Goal: Connect with others: Connect with others

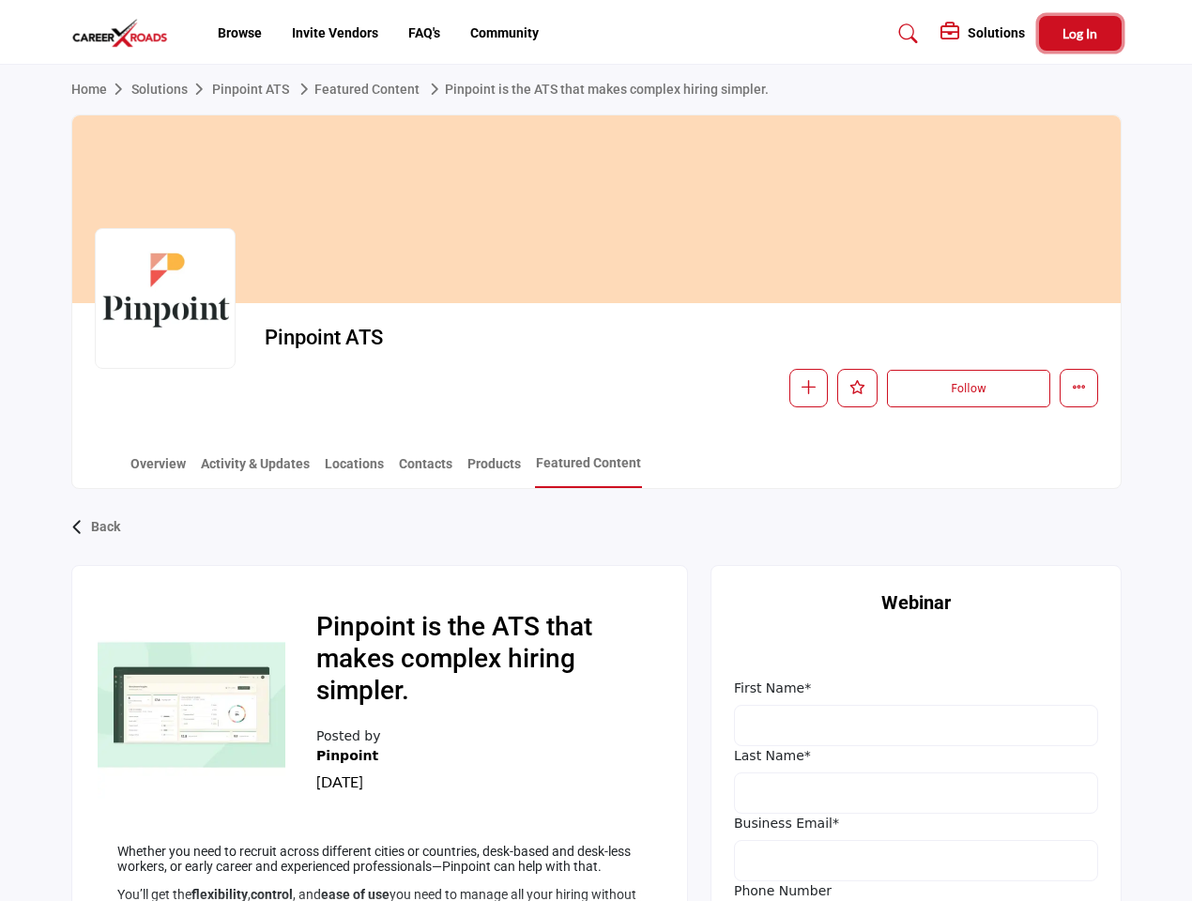
click at [1081, 33] on span "Log In" at bounding box center [1080, 33] width 35 height 16
click at [603, 90] on link "Pinpoint is the ATS that makes complex hiring simpler." at bounding box center [596, 89] width 346 height 15
click at [809, 389] on icon "button" at bounding box center [809, 387] width 14 height 14
click at [858, 389] on icon "Like" at bounding box center [858, 387] width 16 height 14
click at [968, 390] on button "Follow" at bounding box center [968, 389] width 162 height 38
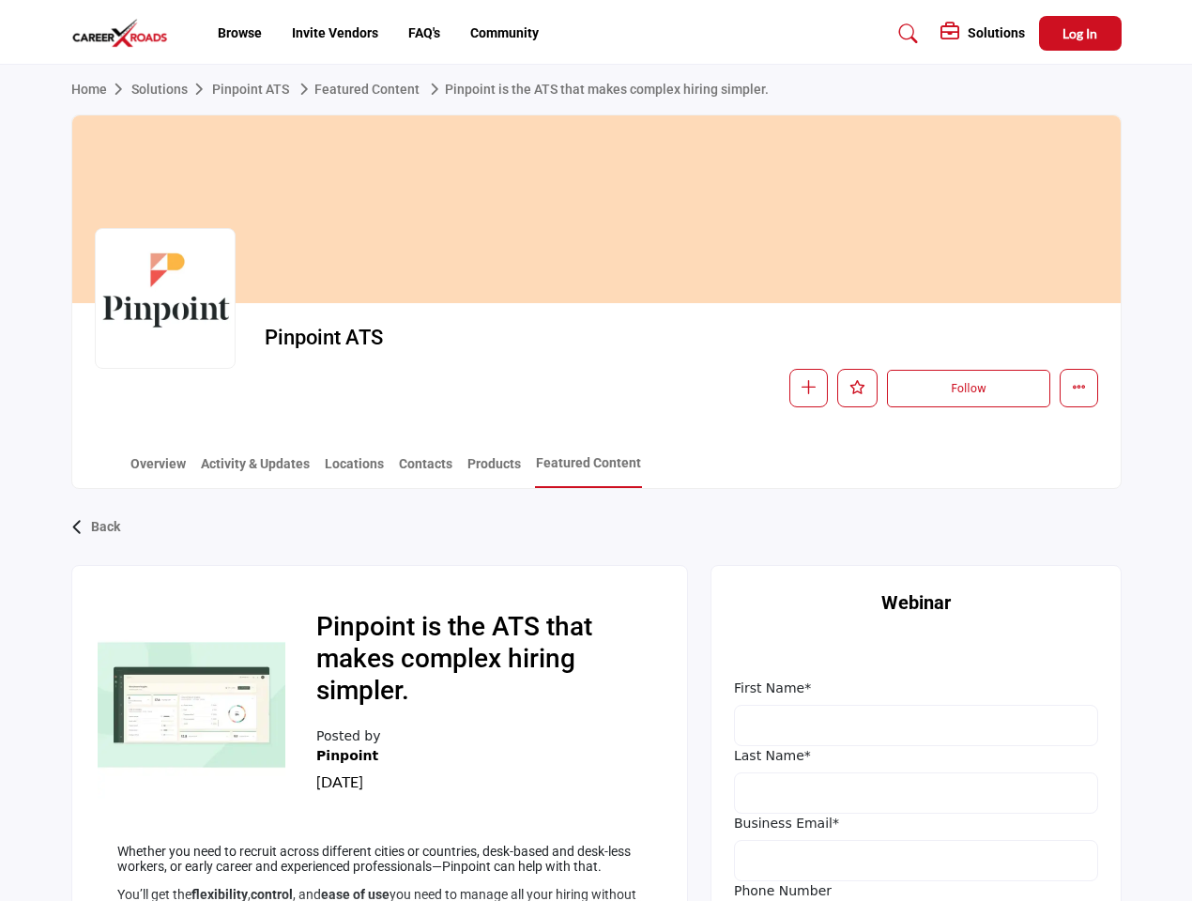
click at [596, 529] on div "Back" at bounding box center [596, 527] width 1051 height 49
